Goal: Task Accomplishment & Management: Use online tool/utility

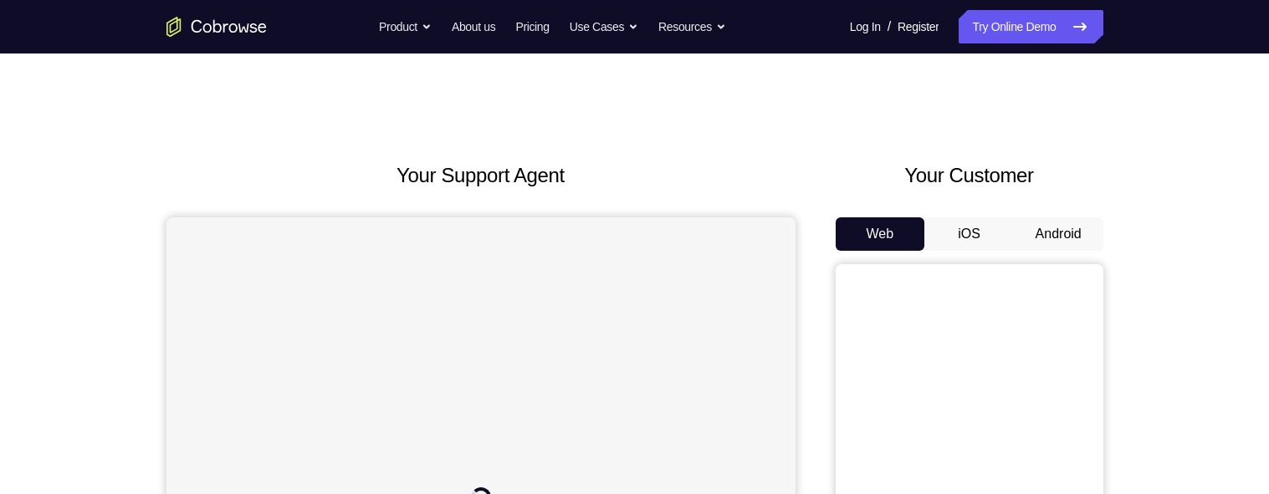
click at [1045, 233] on button "Android" at bounding box center [1058, 233] width 89 height 33
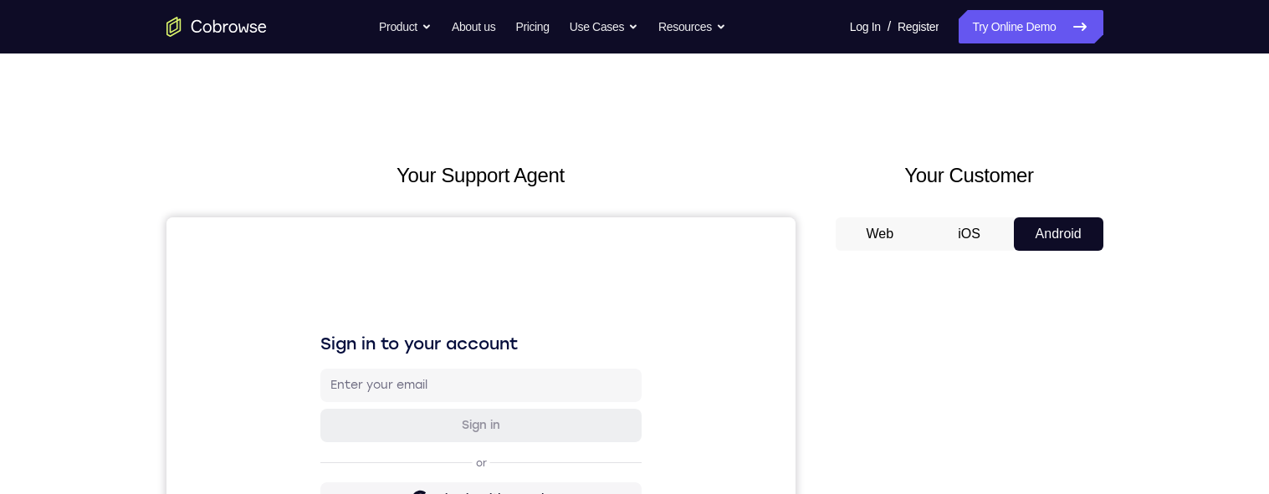
click at [1042, 229] on button "Android" at bounding box center [1058, 233] width 89 height 33
click at [1051, 233] on button "Android" at bounding box center [1058, 233] width 89 height 33
click at [1051, 237] on button "Android" at bounding box center [1058, 233] width 89 height 33
click at [1055, 232] on button "Android" at bounding box center [1058, 233] width 89 height 33
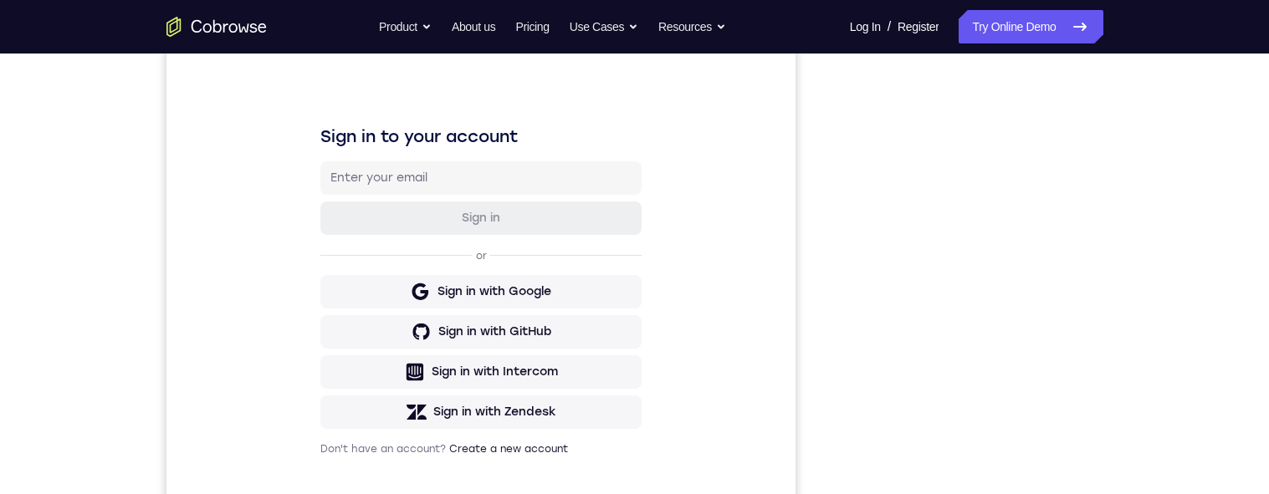
scroll to position [208, 0]
click at [1034, 25] on link "Try Online Demo" at bounding box center [1030, 26] width 144 height 33
